Goal: Check status

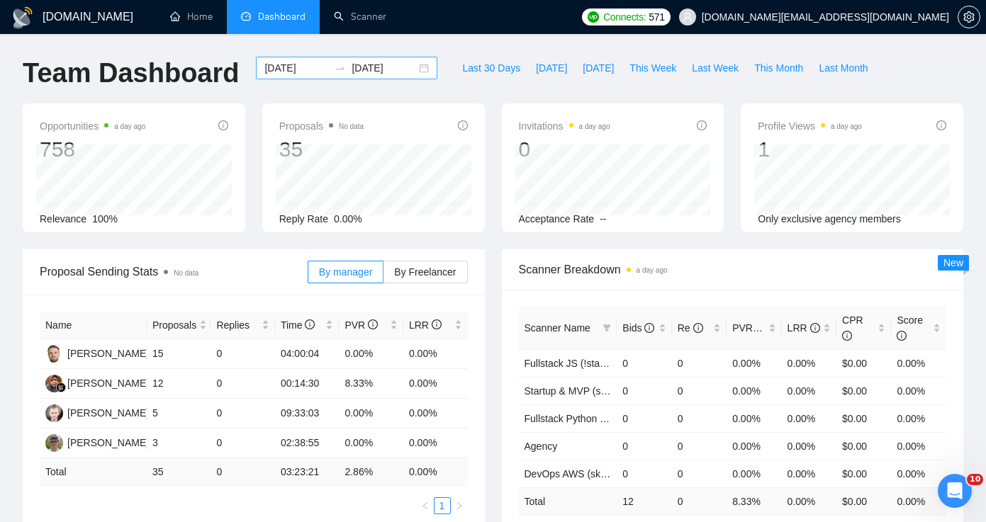
click at [410, 71] on div "[DATE] [DATE]" at bounding box center [346, 68] width 181 height 23
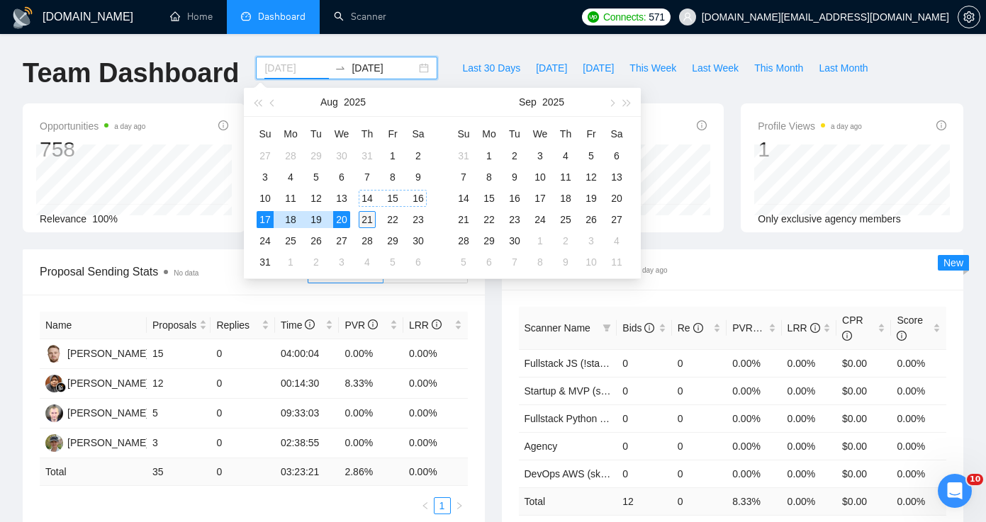
type input "[DATE]"
click at [365, 218] on div "21" at bounding box center [367, 219] width 17 height 17
type input "[DATE]"
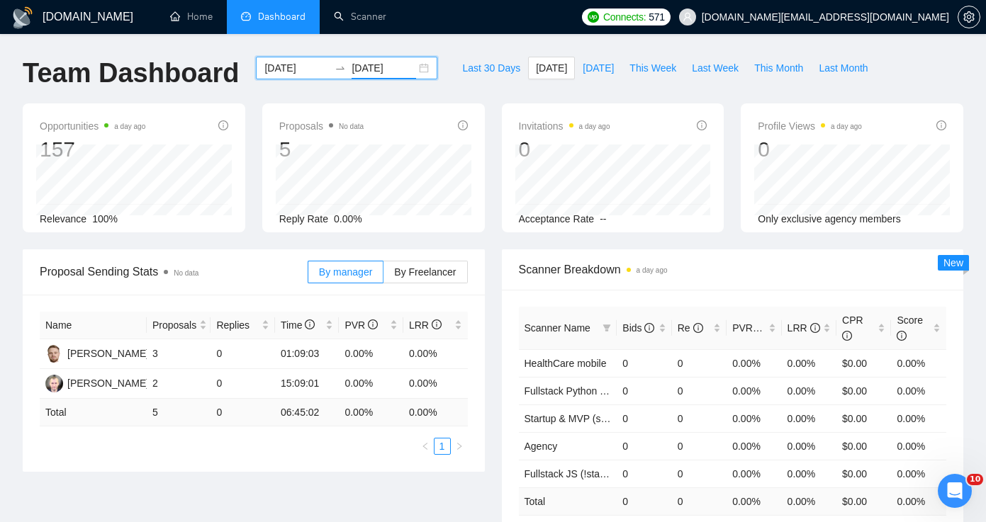
click at [413, 69] on div "[DATE] [DATE]" at bounding box center [346, 68] width 181 height 23
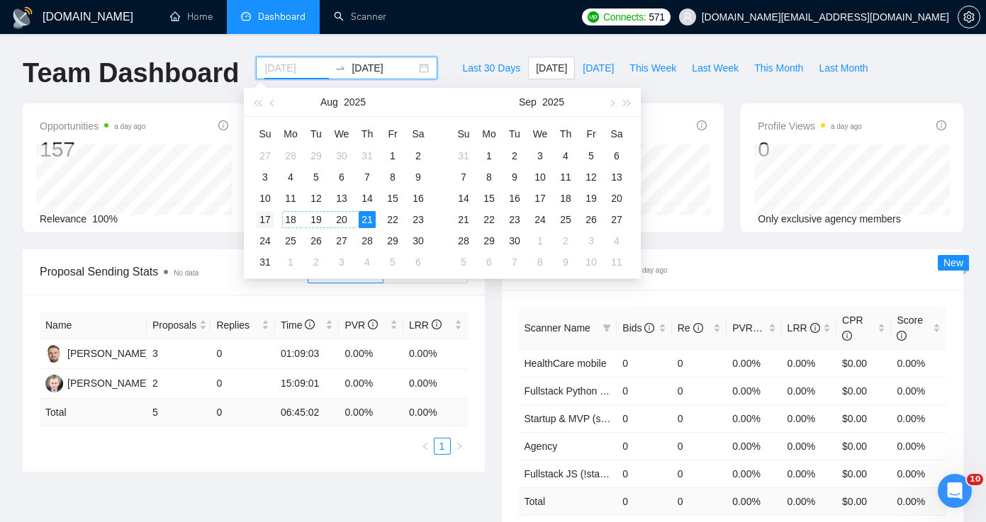
type input "[DATE]"
click at [274, 221] on td "17" at bounding box center [265, 219] width 26 height 21
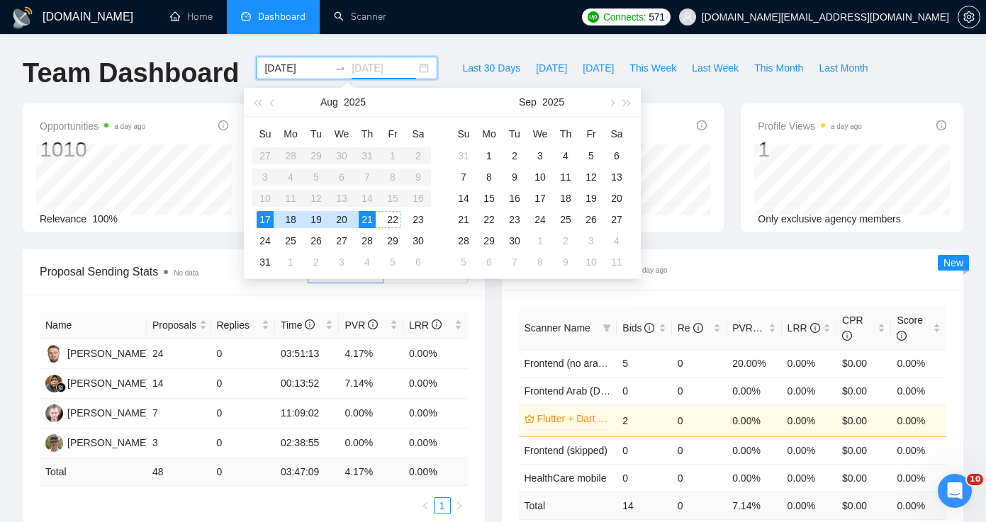
type input "[DATE]"
click at [369, 217] on div "21" at bounding box center [367, 219] width 17 height 17
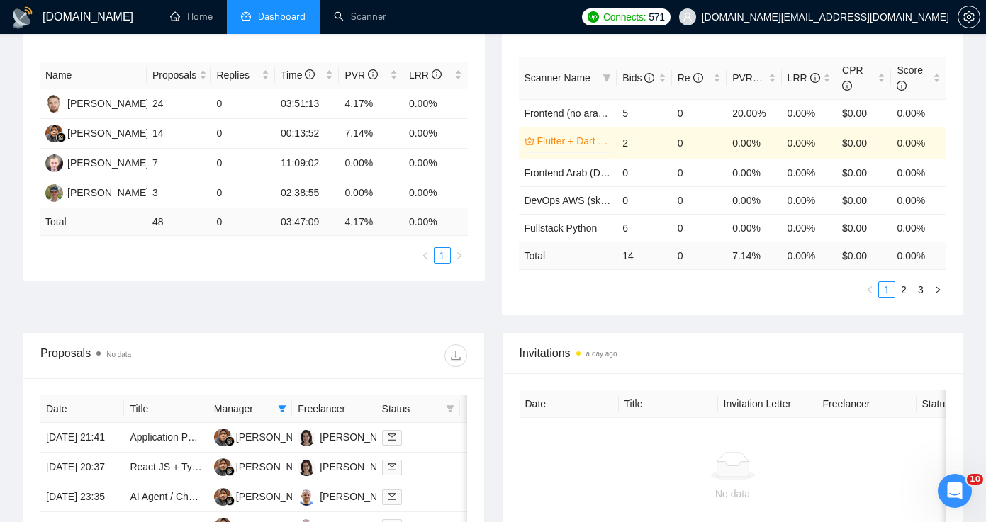
scroll to position [248, 0]
